Goal: Task Accomplishment & Management: Manage account settings

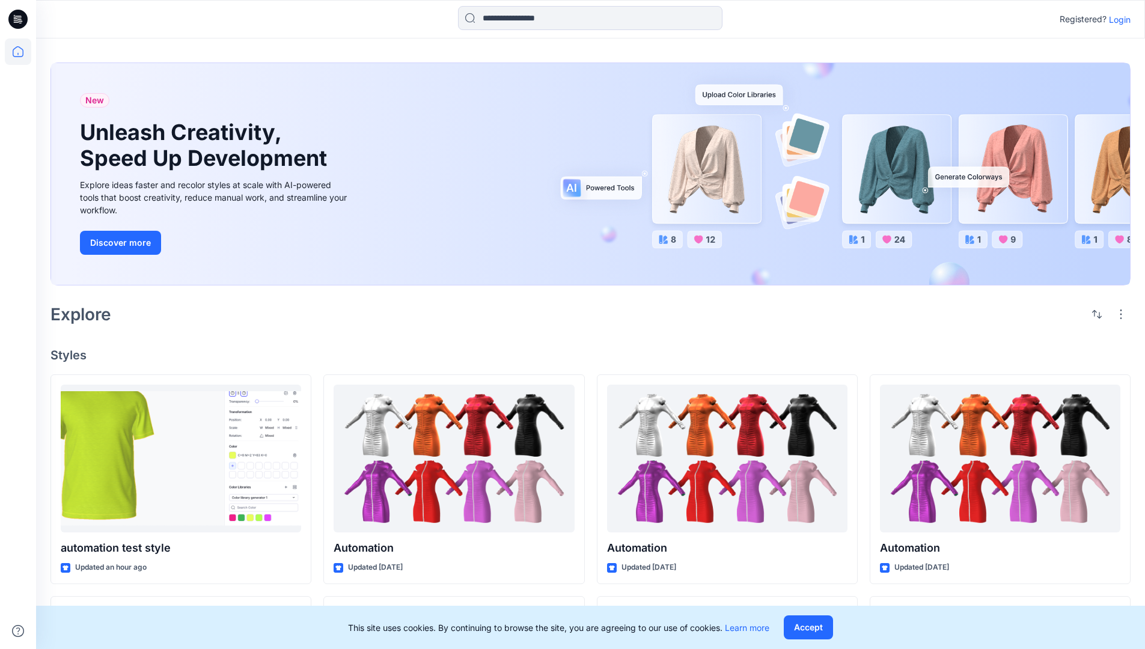
click at [1116, 19] on p "Login" at bounding box center [1119, 19] width 22 height 13
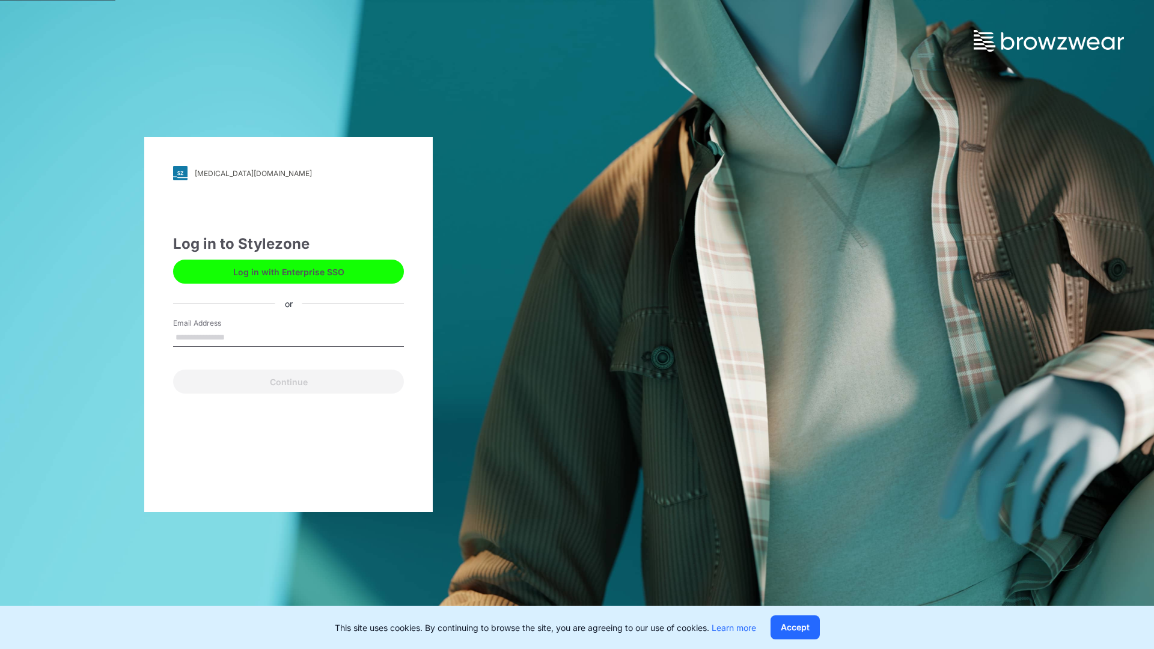
click at [237, 336] on input "Email Address" at bounding box center [288, 338] width 231 height 18
type input "**********"
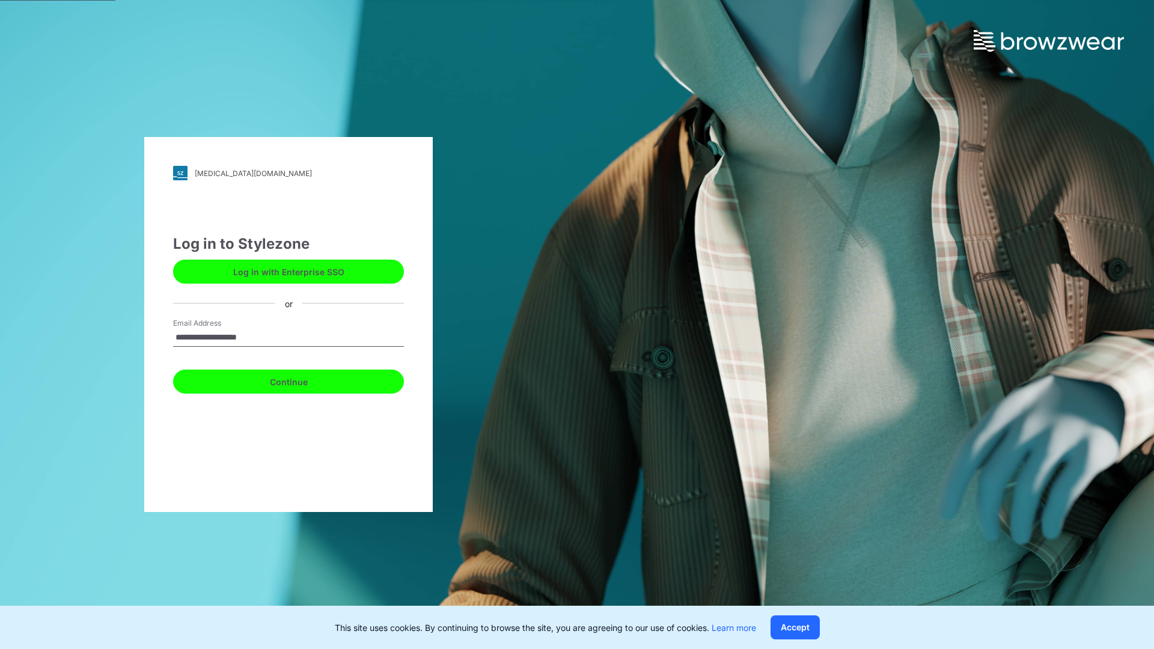
click at [302, 380] on button "Continue" at bounding box center [288, 381] width 231 height 24
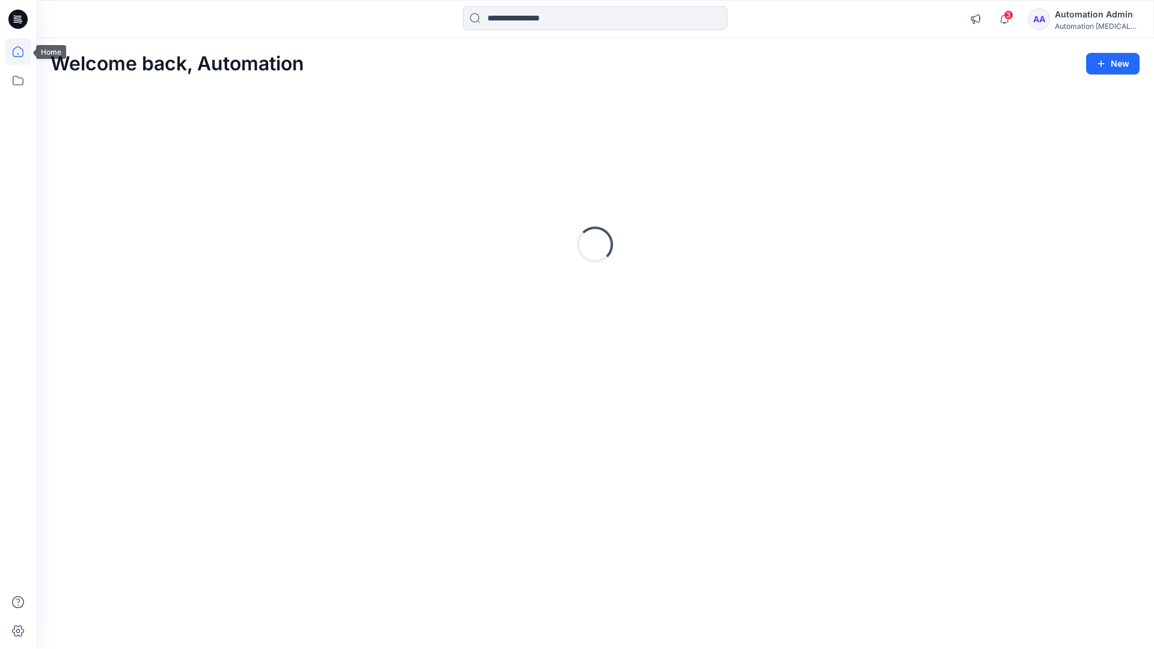
click at [23, 52] on icon at bounding box center [18, 51] width 11 height 11
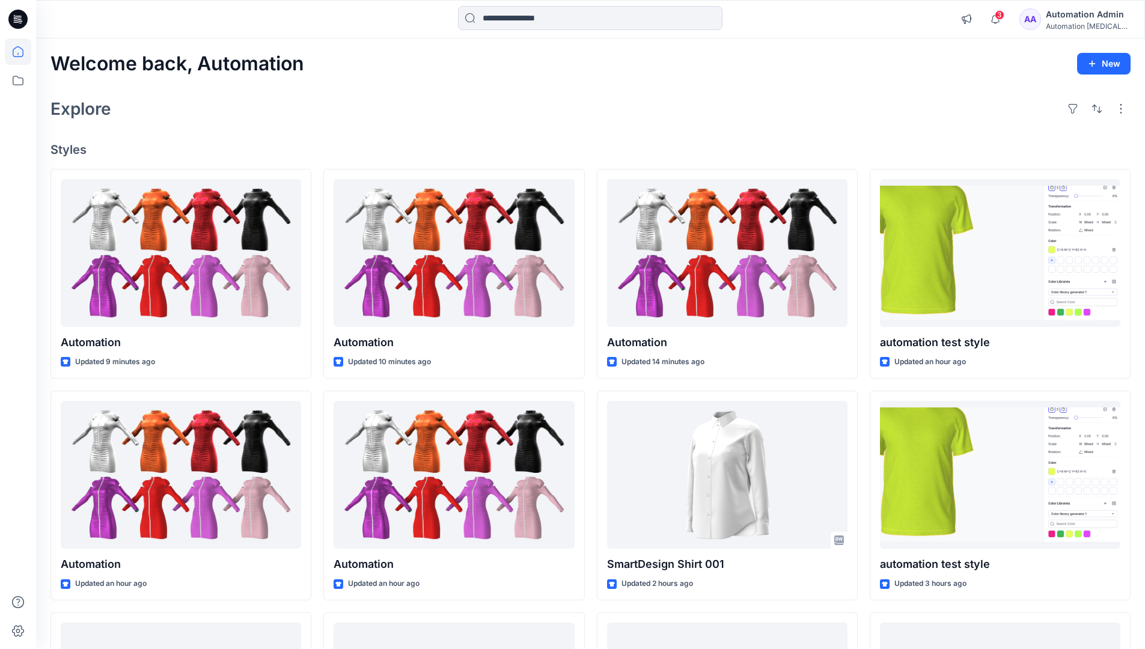
click at [1079, 20] on div "Automation Admin" at bounding box center [1087, 14] width 84 height 14
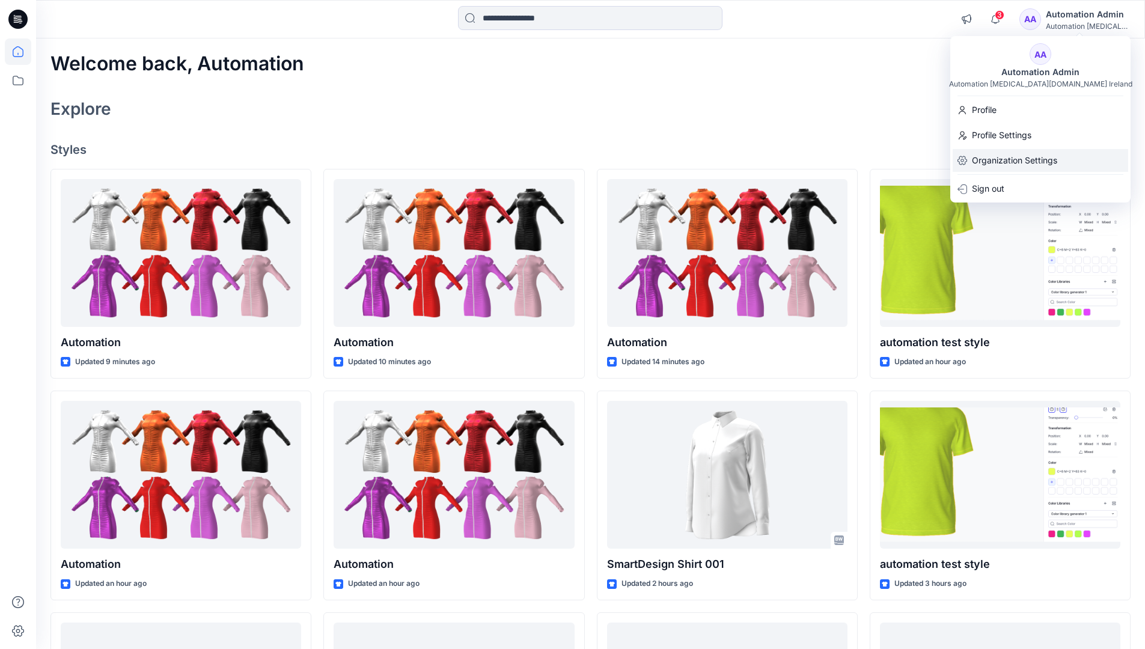
click at [1059, 157] on div "Organization Settings" at bounding box center [1039, 160] width 175 height 23
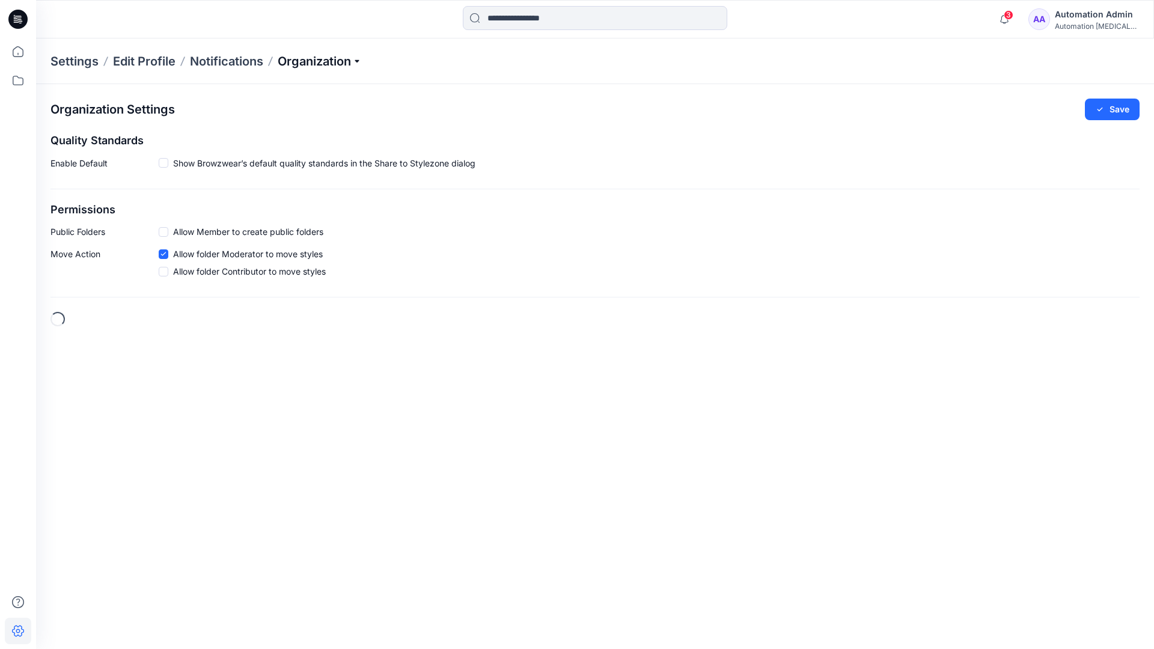
click at [351, 64] on p "Organization" at bounding box center [320, 61] width 84 height 17
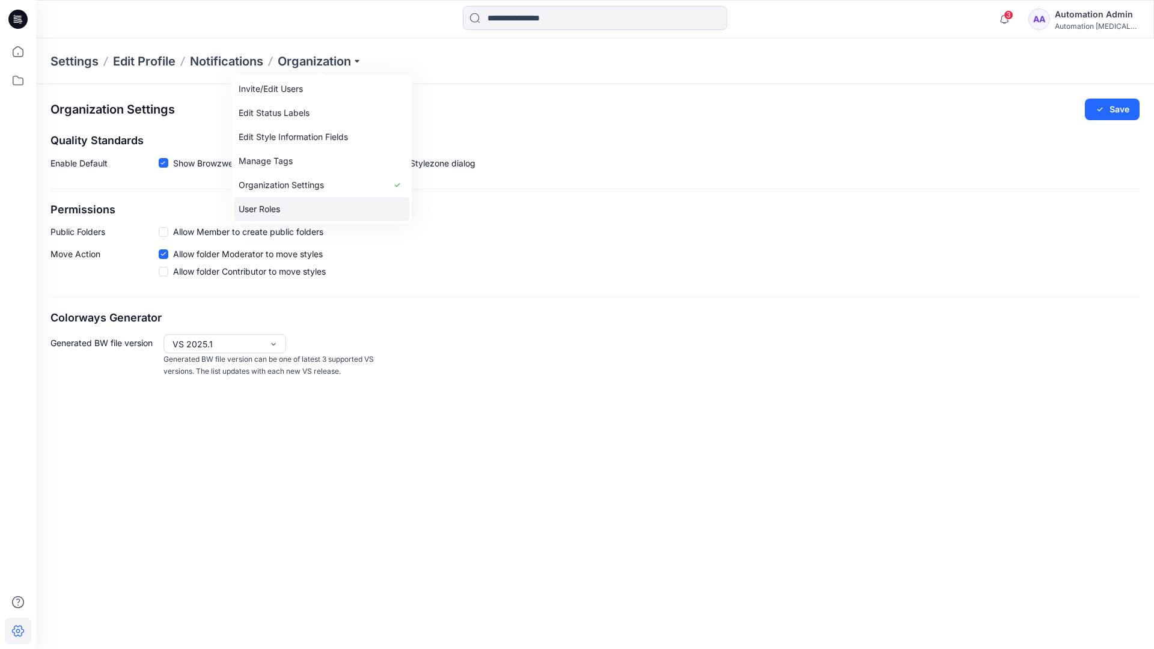
click at [273, 207] on link "User Roles" at bounding box center [321, 209] width 175 height 24
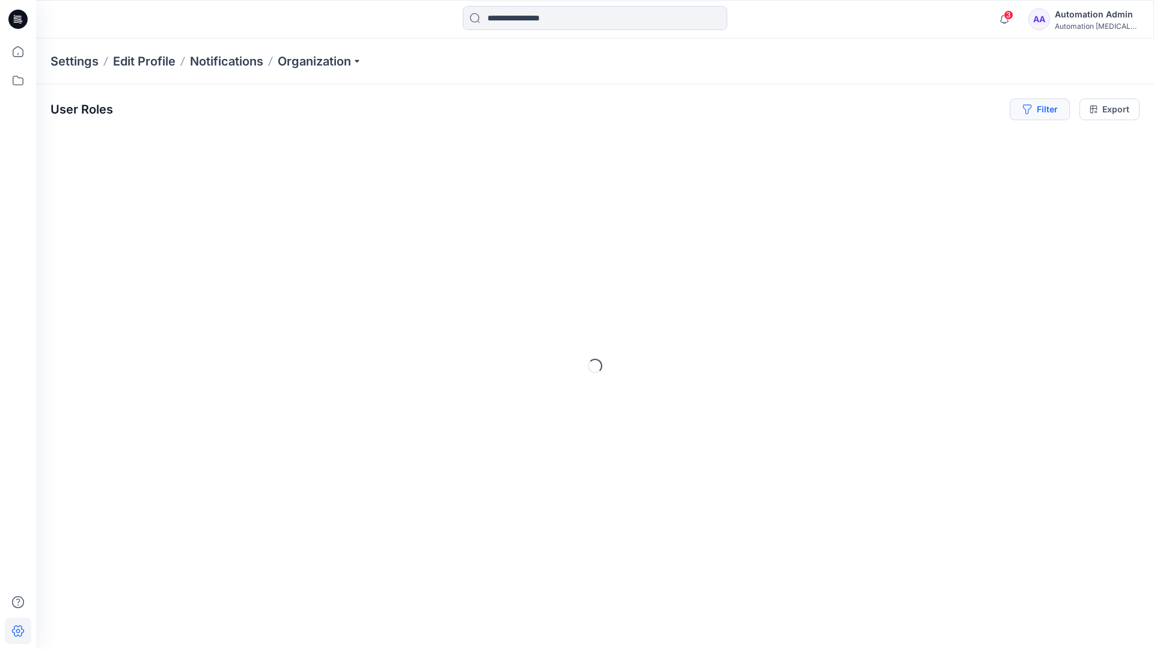
click at [1048, 114] on button "Filter" at bounding box center [1039, 110] width 60 height 22
click at [887, 140] on div at bounding box center [857, 141] width 124 height 15
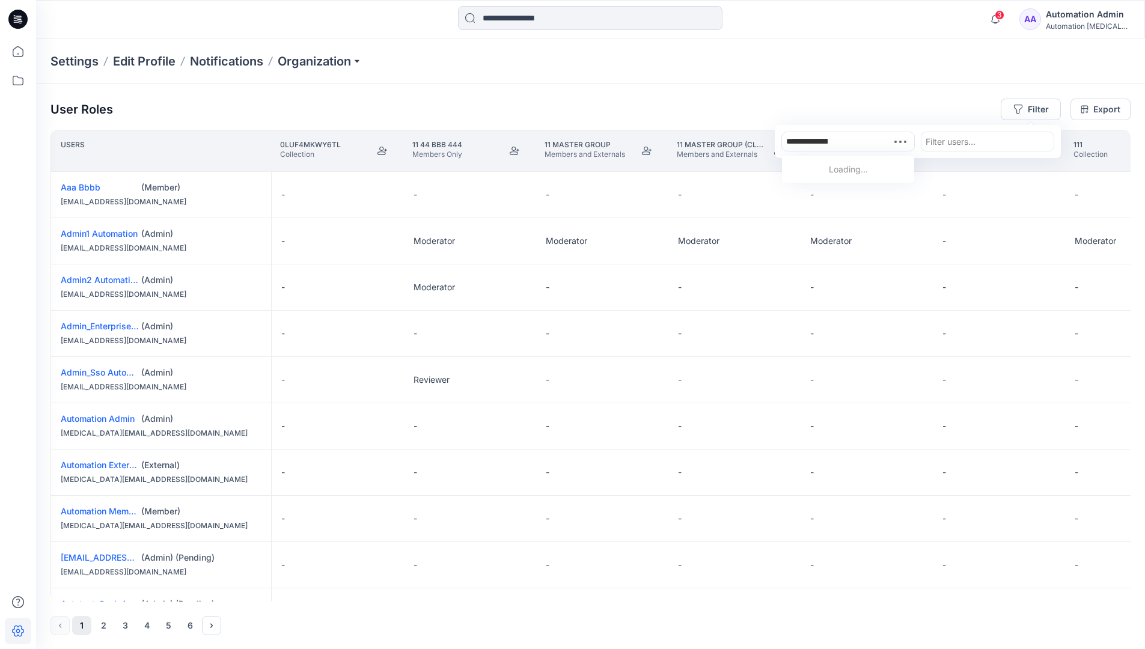
type input "**********"
click at [861, 163] on div "Automation testim.io" at bounding box center [848, 182] width 118 height 39
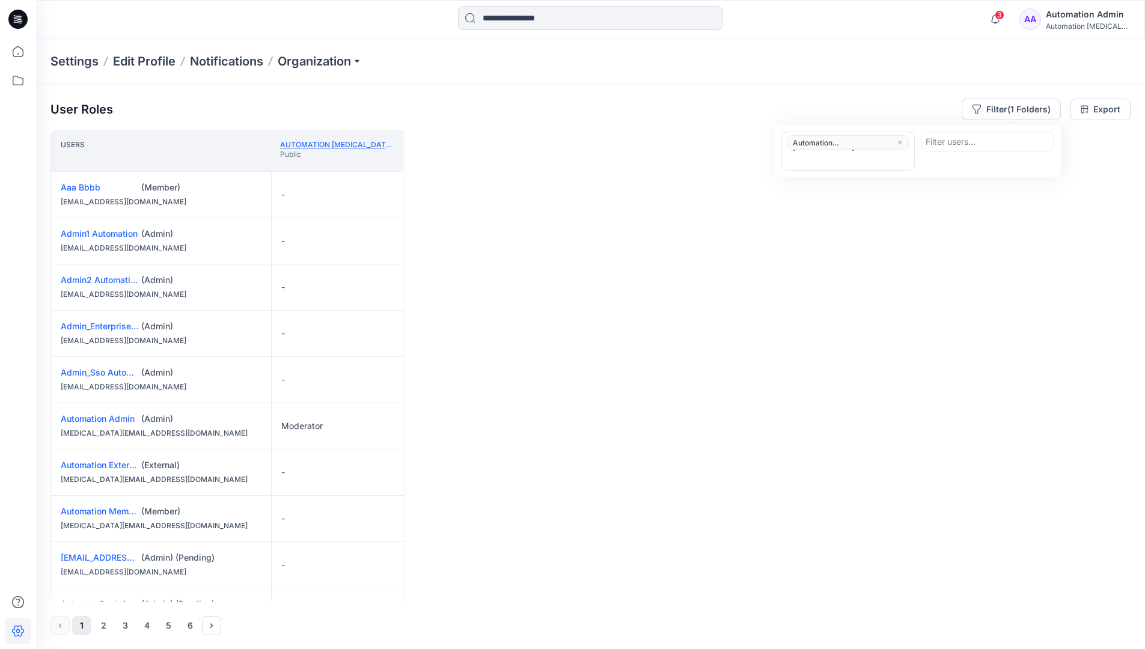
click at [357, 144] on link "Automation testim.io" at bounding box center [366, 144] width 173 height 9
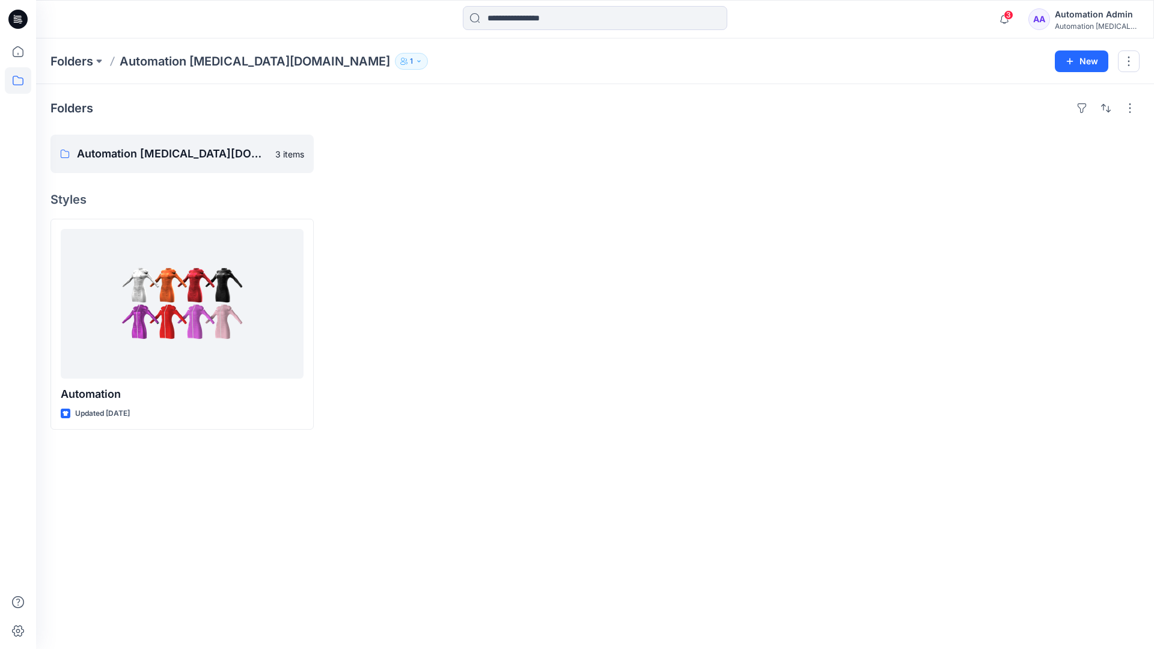
click at [1075, 22] on div "Automation [MEDICAL_DATA]..." at bounding box center [1096, 26] width 84 height 9
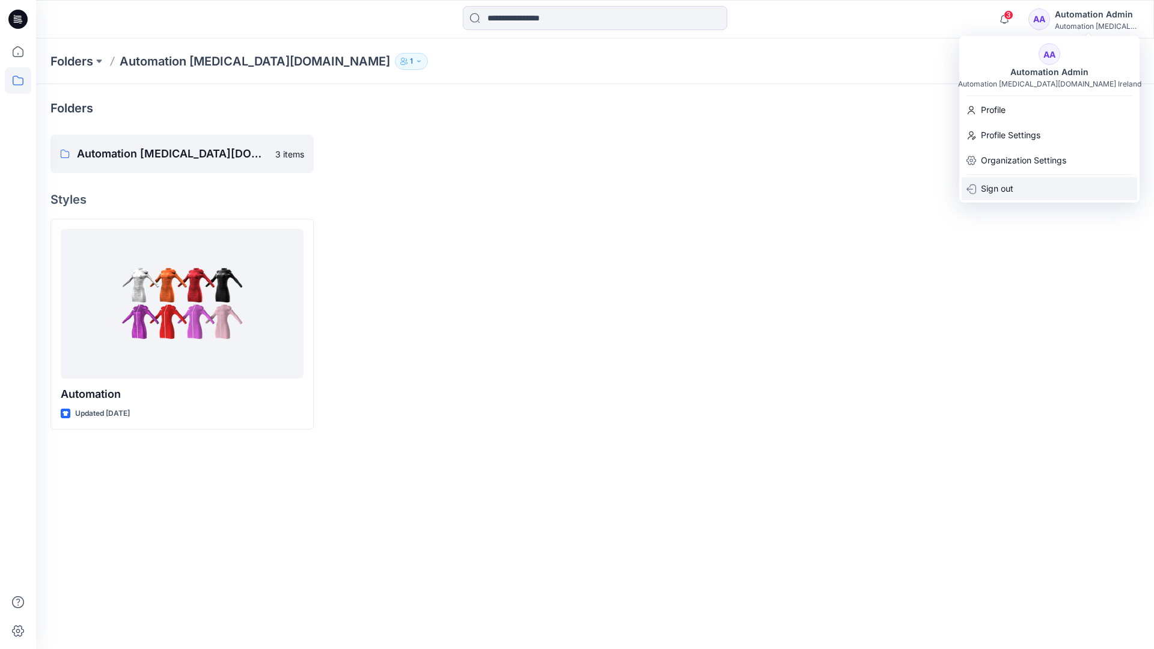
click at [1030, 186] on div "Sign out" at bounding box center [1048, 188] width 175 height 23
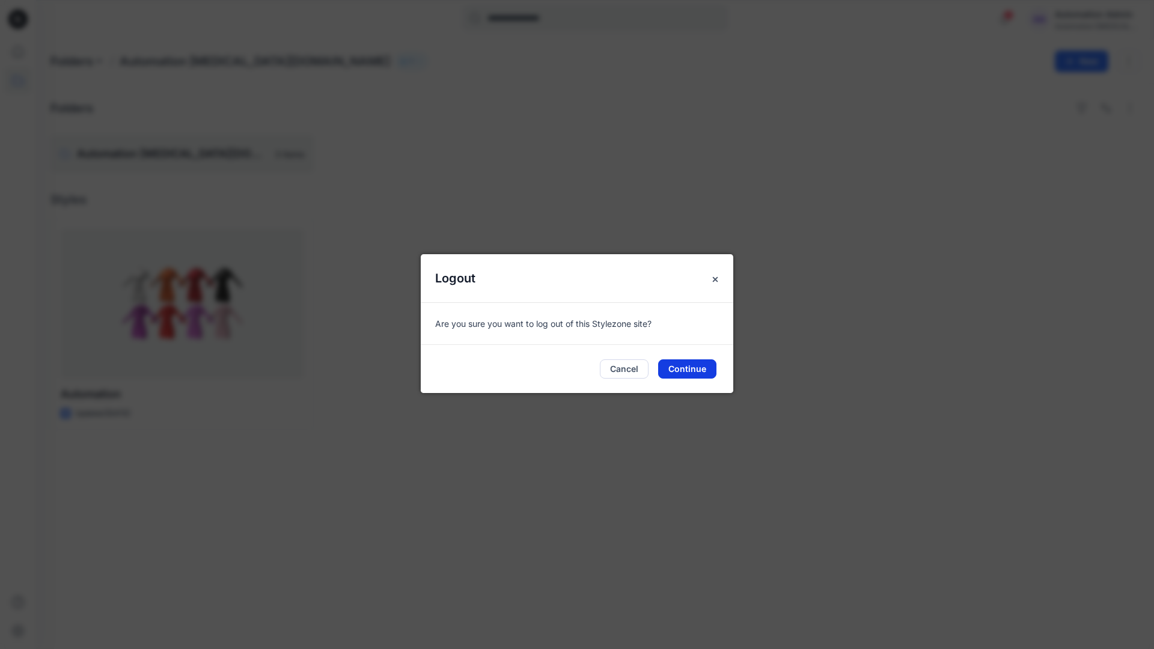
click at [715, 363] on button "Continue" at bounding box center [687, 368] width 58 height 19
